Goal: Task Accomplishment & Management: Use online tool/utility

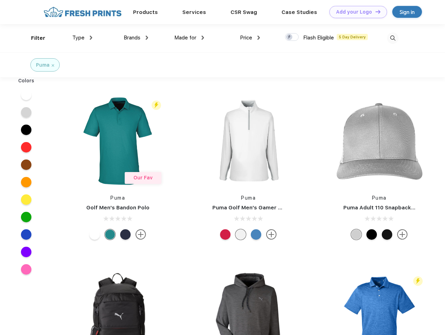
click at [356, 12] on link "Add your Logo Design Tool" at bounding box center [358, 12] width 58 height 12
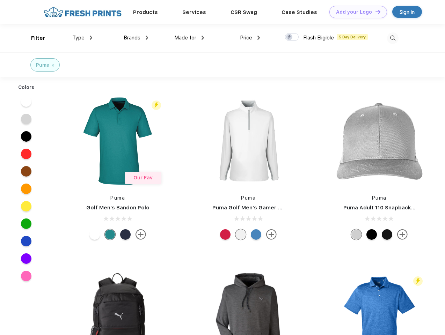
click at [0, 0] on div "Design Tool" at bounding box center [0, 0] width 0 height 0
click at [375, 12] on link "Add your Logo Design Tool" at bounding box center [358, 12] width 58 height 12
click at [34, 38] on div "Filter" at bounding box center [38, 38] width 14 height 8
click at [82, 38] on span "Type" at bounding box center [78, 38] width 12 height 6
click at [136, 38] on span "Brands" at bounding box center [132, 38] width 17 height 6
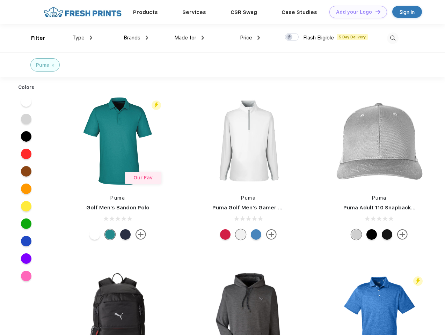
click at [189, 38] on span "Made for" at bounding box center [185, 38] width 22 height 6
click at [250, 38] on span "Price" at bounding box center [246, 38] width 12 height 6
click at [292, 37] on div at bounding box center [292, 37] width 14 height 8
click at [290, 37] on input "checkbox" at bounding box center [287, 35] width 5 height 5
click at [393, 38] on img at bounding box center [393, 38] width 12 height 12
